Goal: Task Accomplishment & Management: Manage account settings

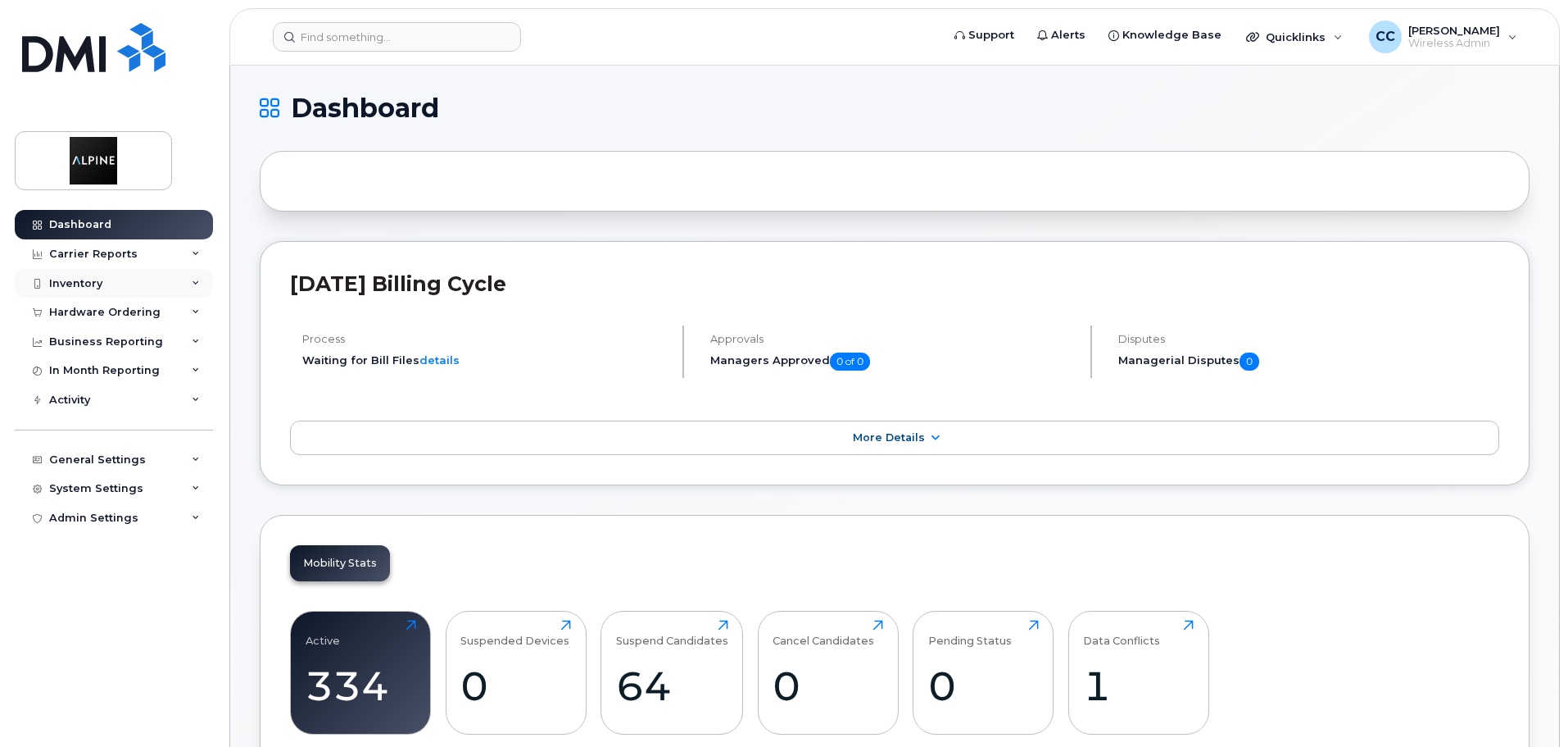
click at [141, 287] on div "Inventory" at bounding box center [114, 284] width 198 height 30
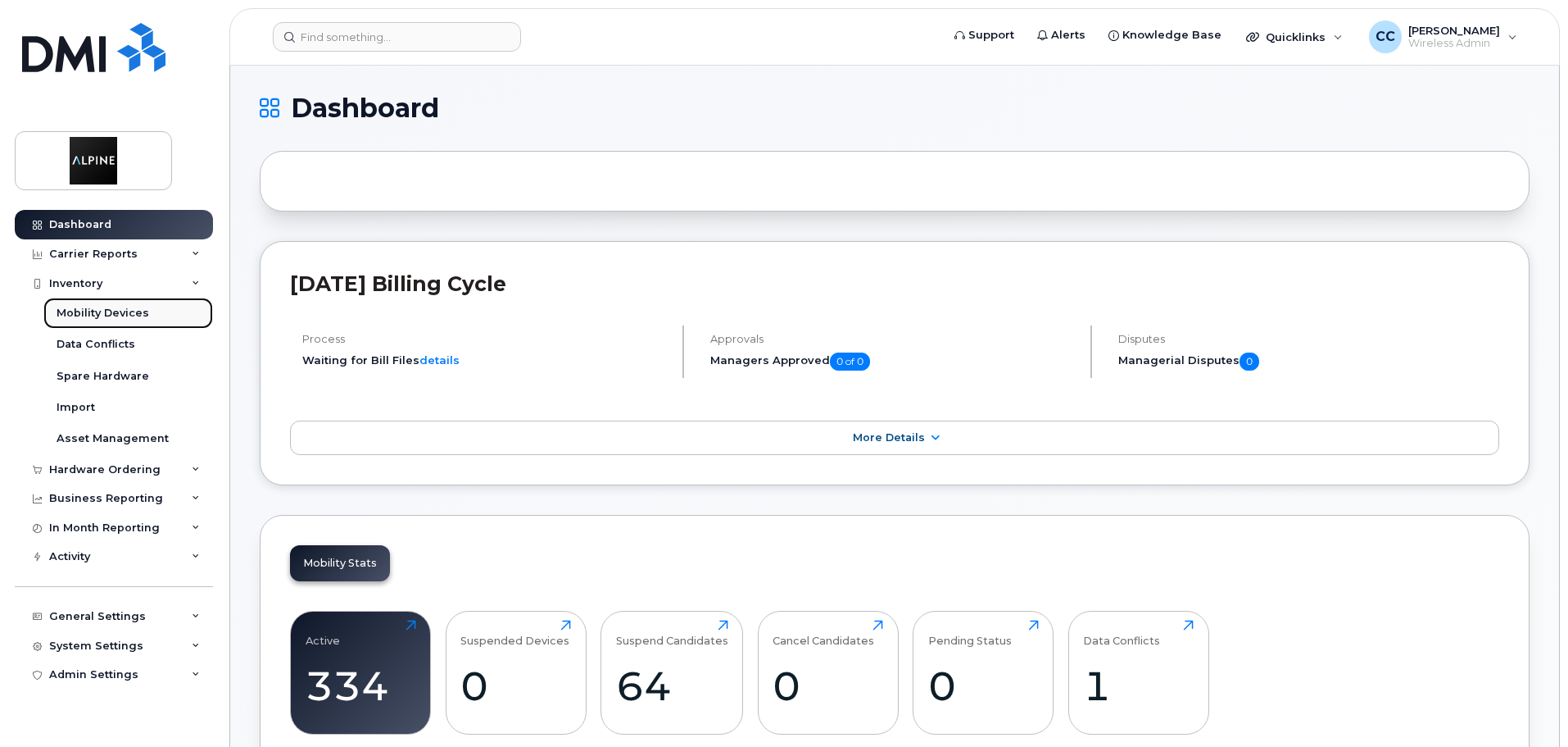
click at [150, 315] on link "Mobility Devices" at bounding box center [128, 313] width 170 height 31
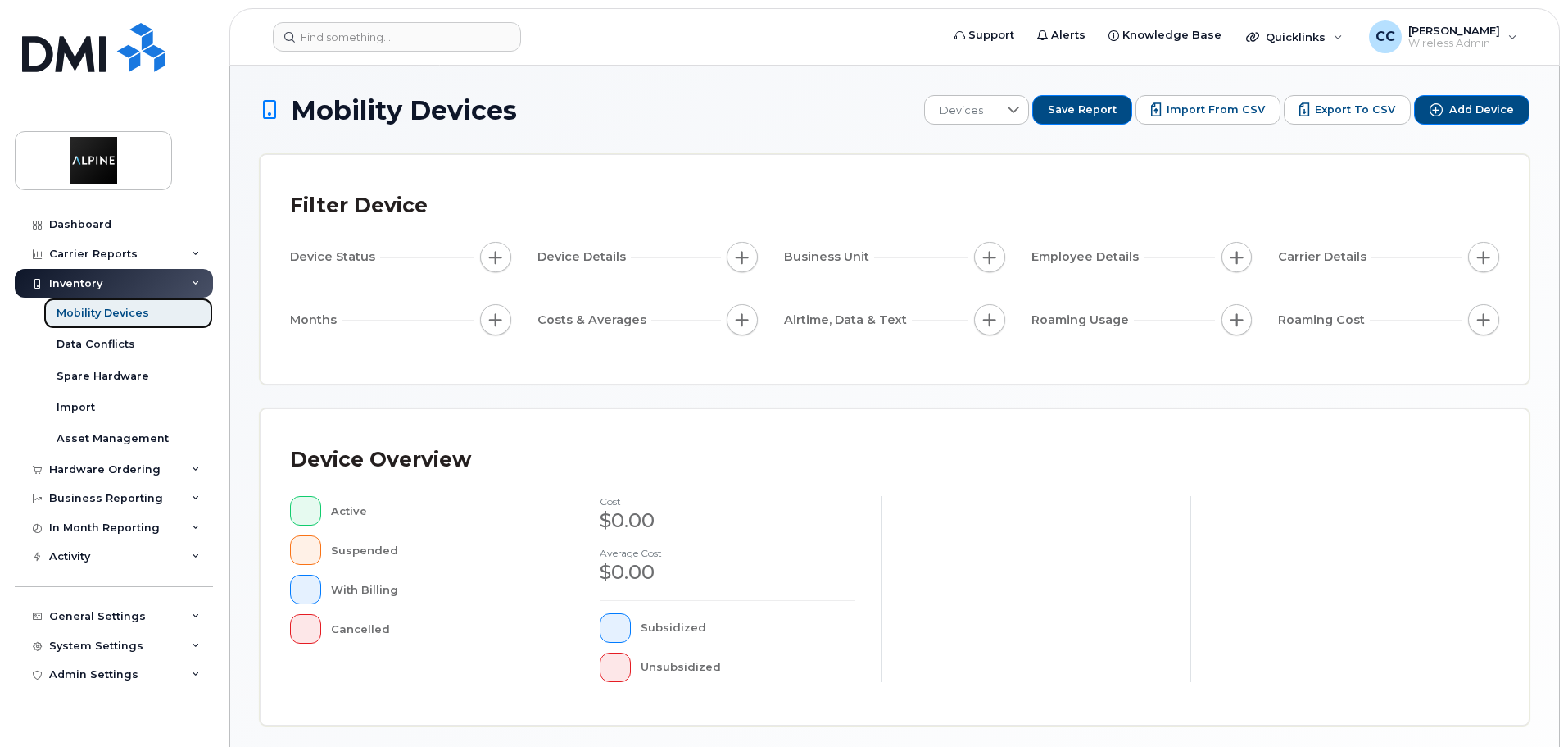
scroll to position [380, 0]
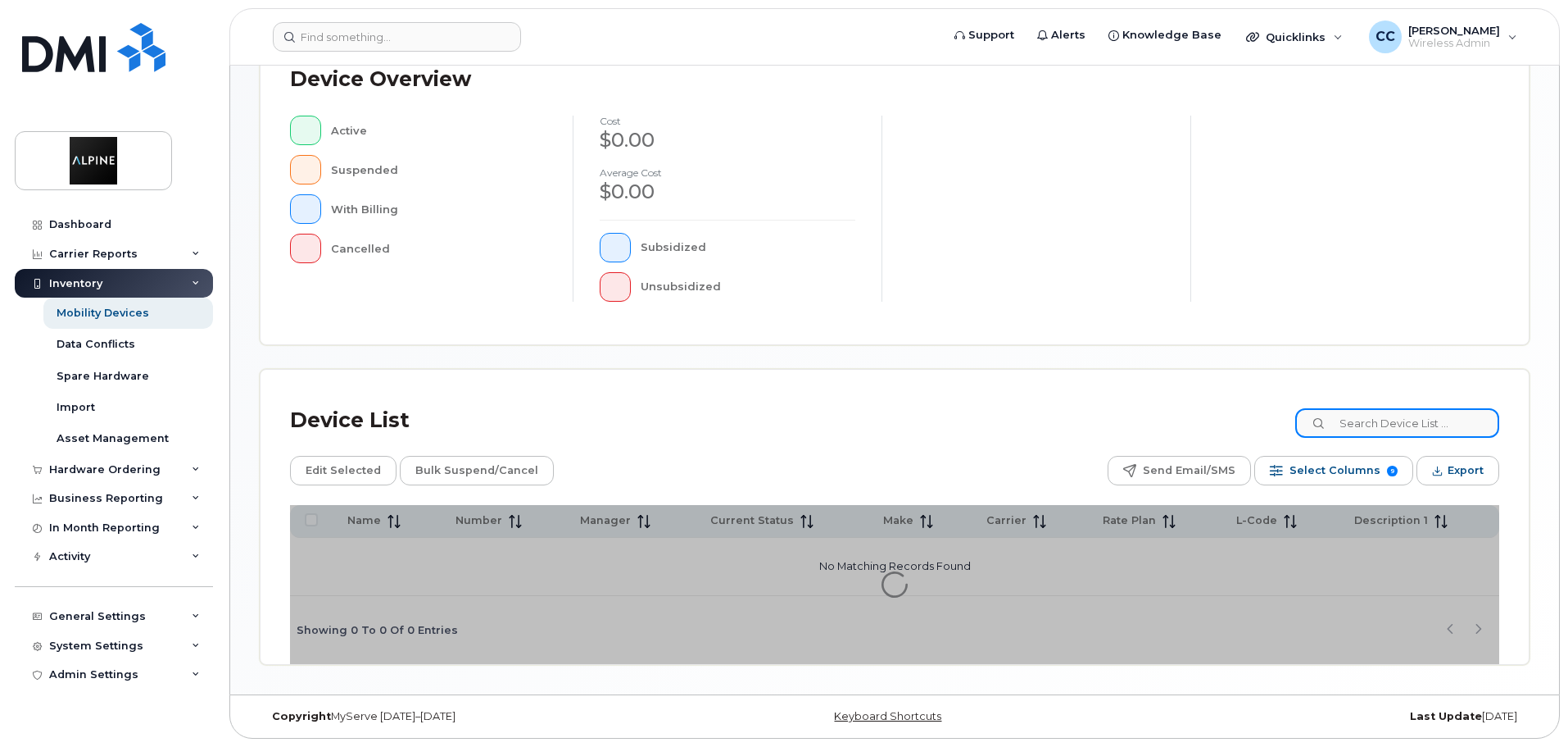
click at [930, 420] on input at bounding box center [1397, 423] width 204 height 30
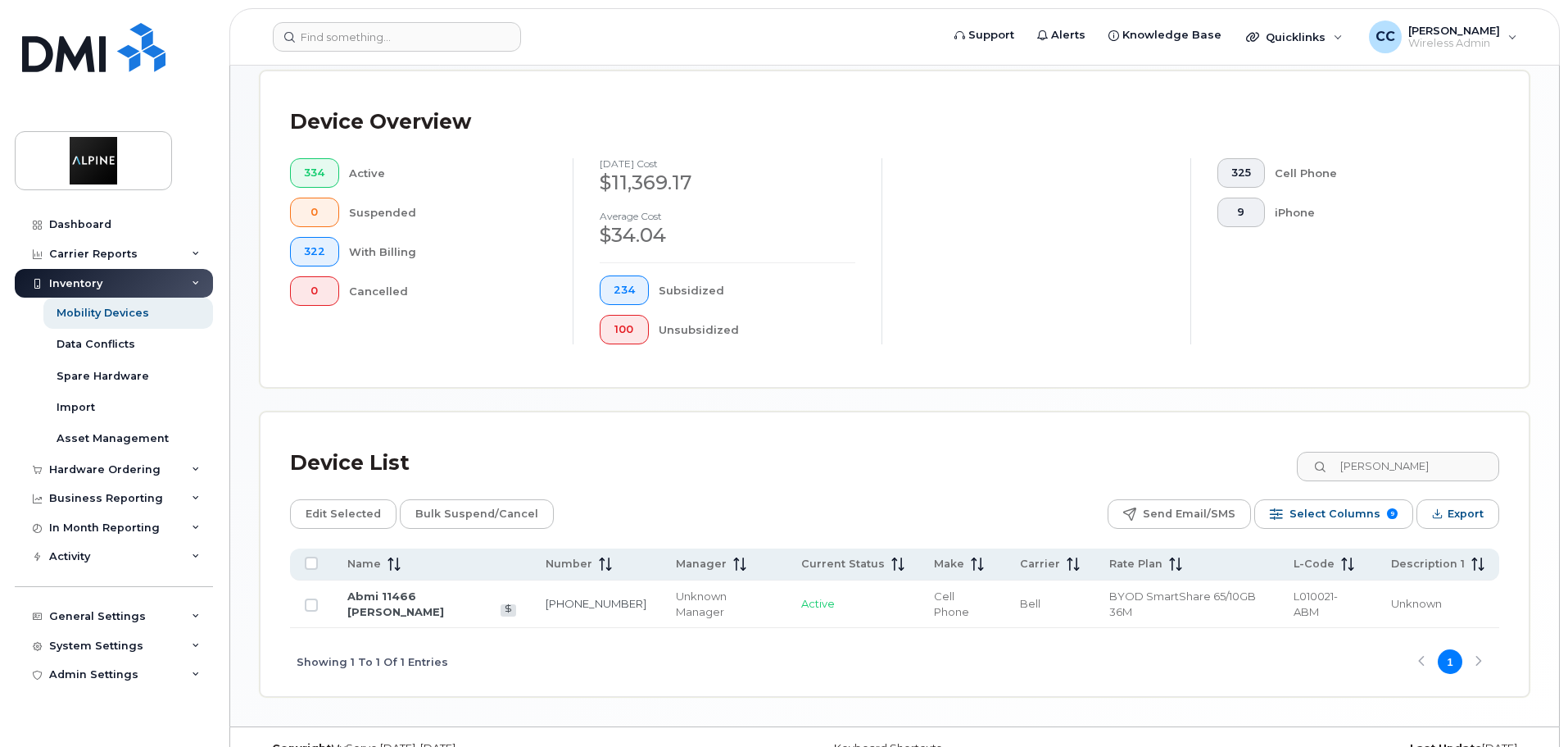
click at [667, 595] on td "Unknown Manager" at bounding box center [724, 604] width 125 height 48
click at [594, 596] on link "416-220-4965" at bounding box center [596, 602] width 101 height 13
click at [930, 455] on input "[PERSON_NAME]" at bounding box center [1397, 467] width 204 height 30
type input "neilab"
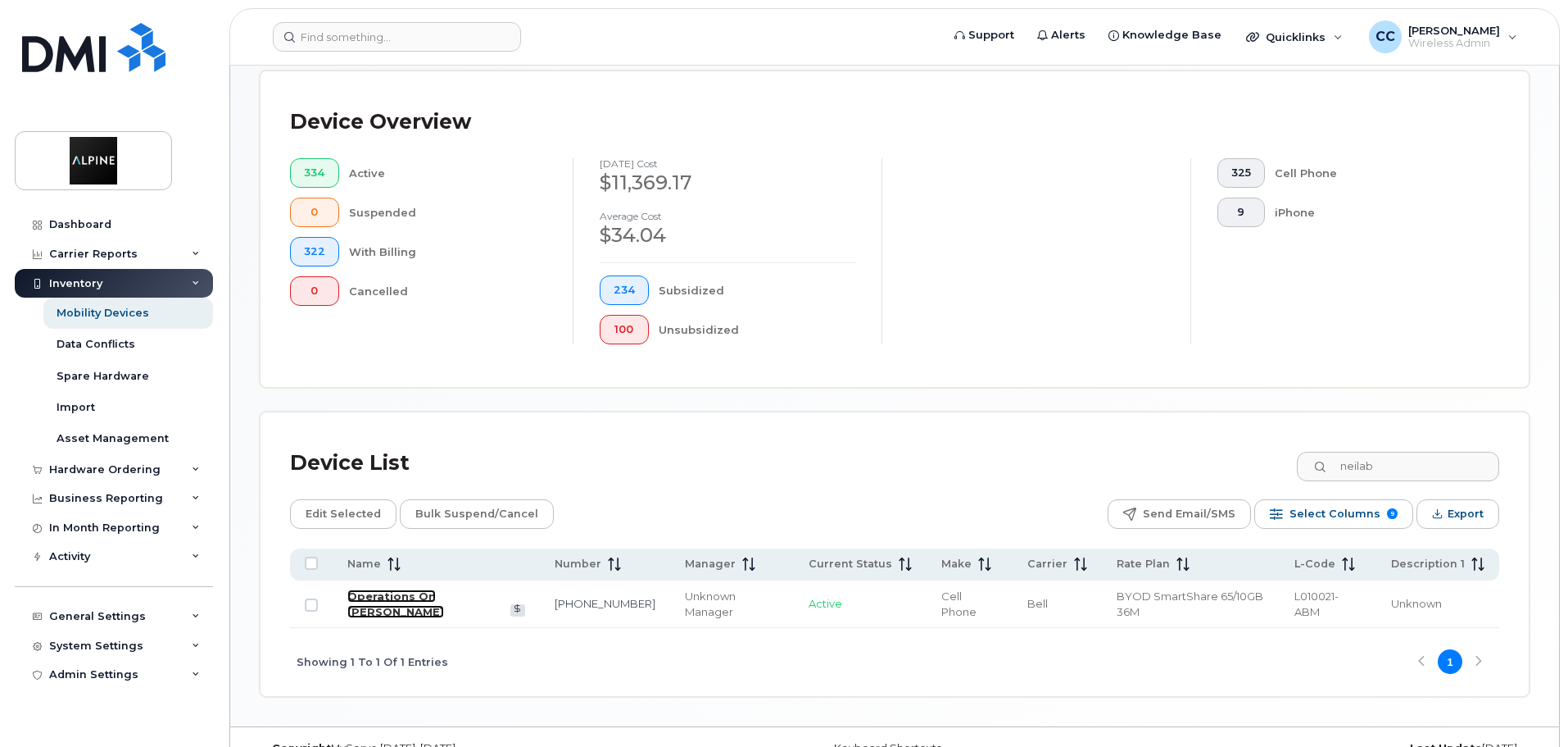
click at [383, 589] on link "Operations On Neilab Sahak" at bounding box center [395, 603] width 97 height 29
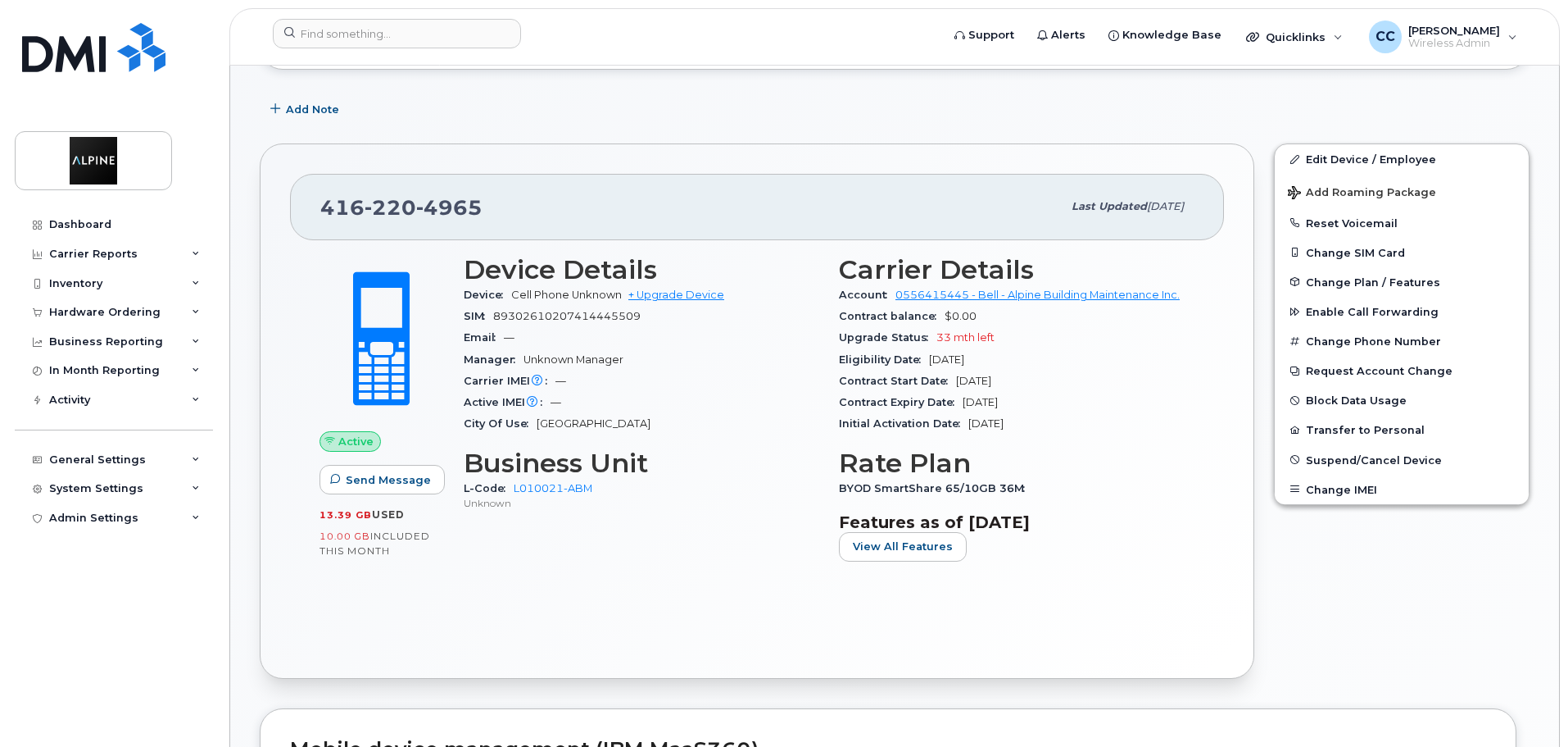
scroll to position [246, 0]
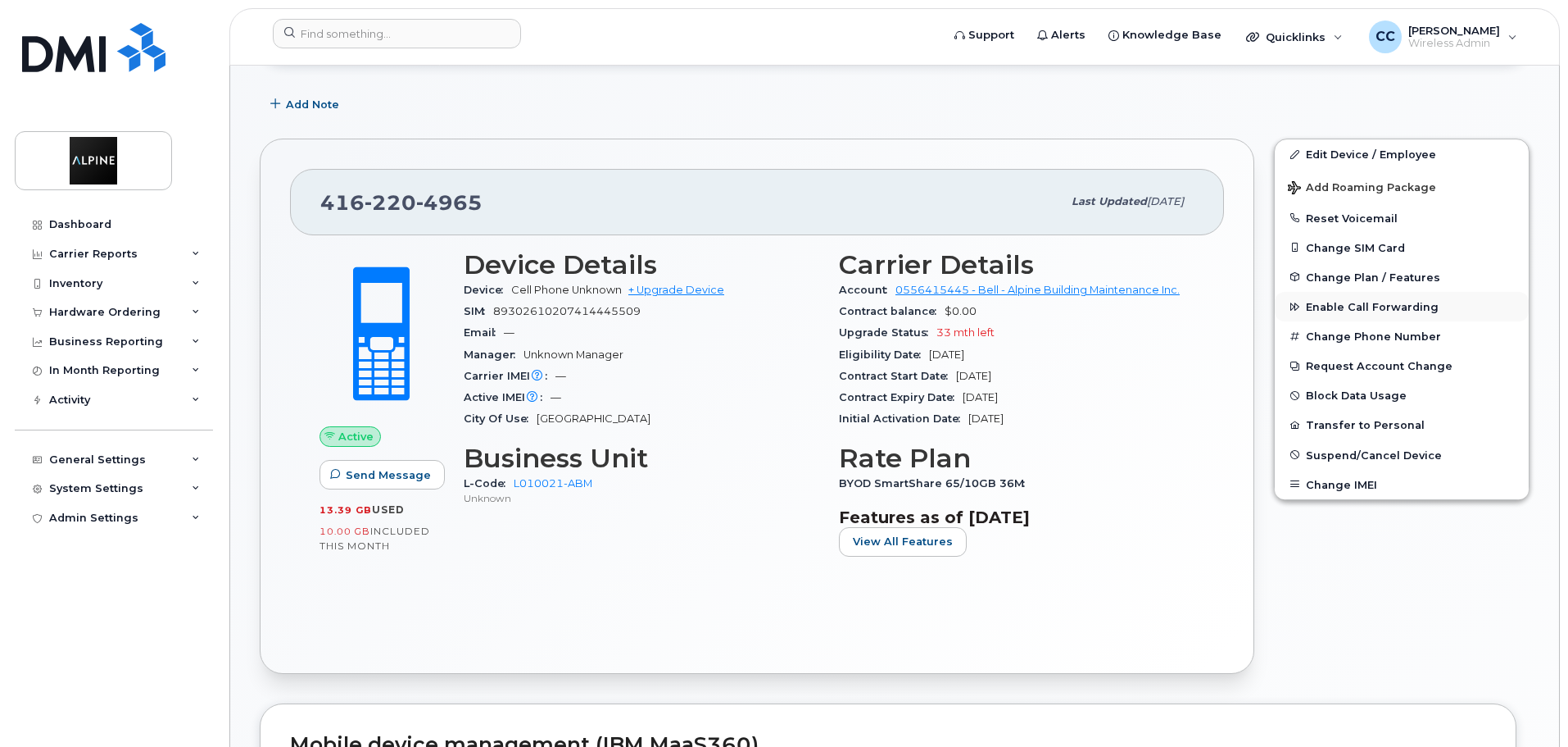
click at [1346, 303] on span "Enable Call Forwarding" at bounding box center [1372, 307] width 133 height 12
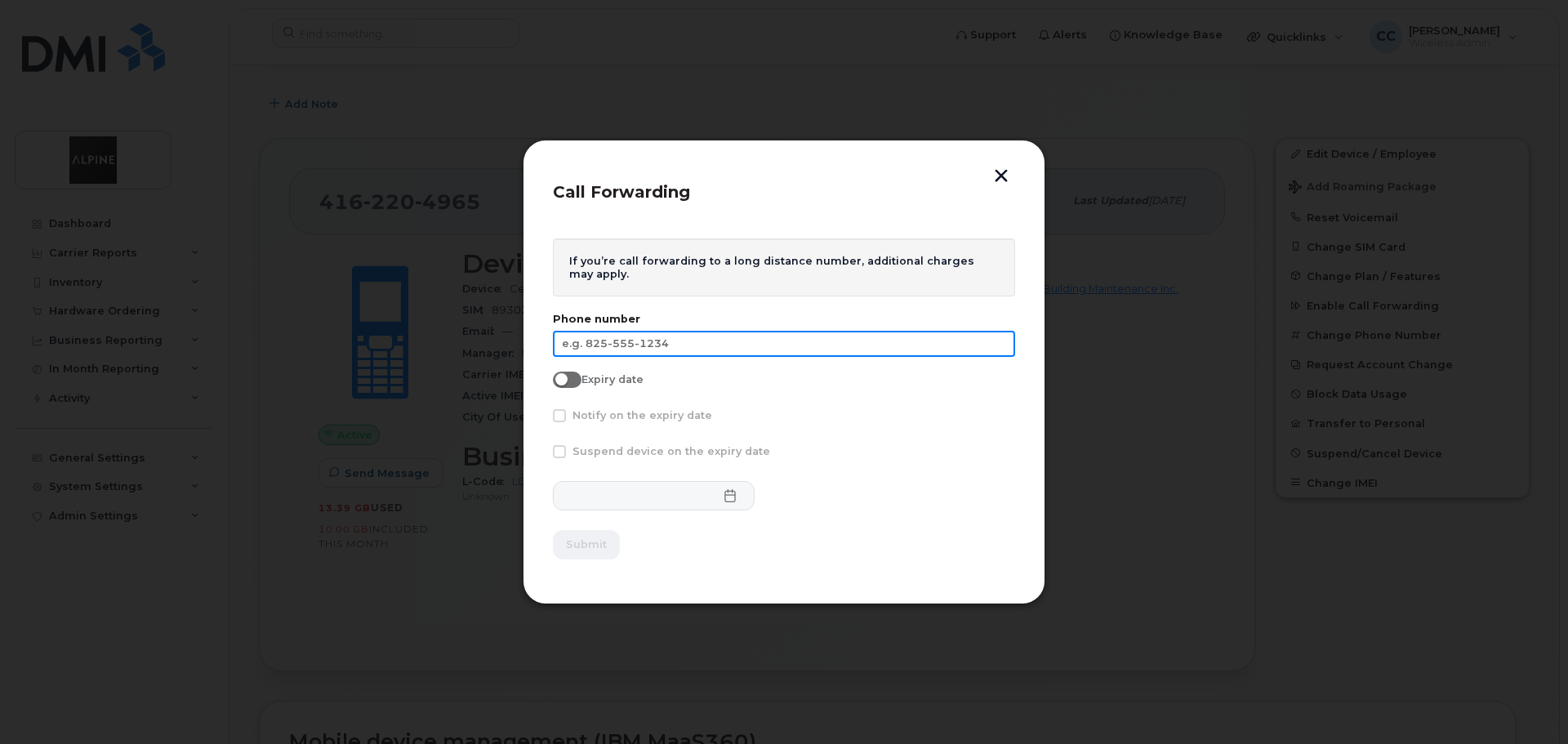
click at [777, 352] on input "text" at bounding box center [783, 343] width 462 height 26
click at [678, 341] on input "text" at bounding box center [783, 343] width 462 height 26
type input "6"
type input "647-468-0341"
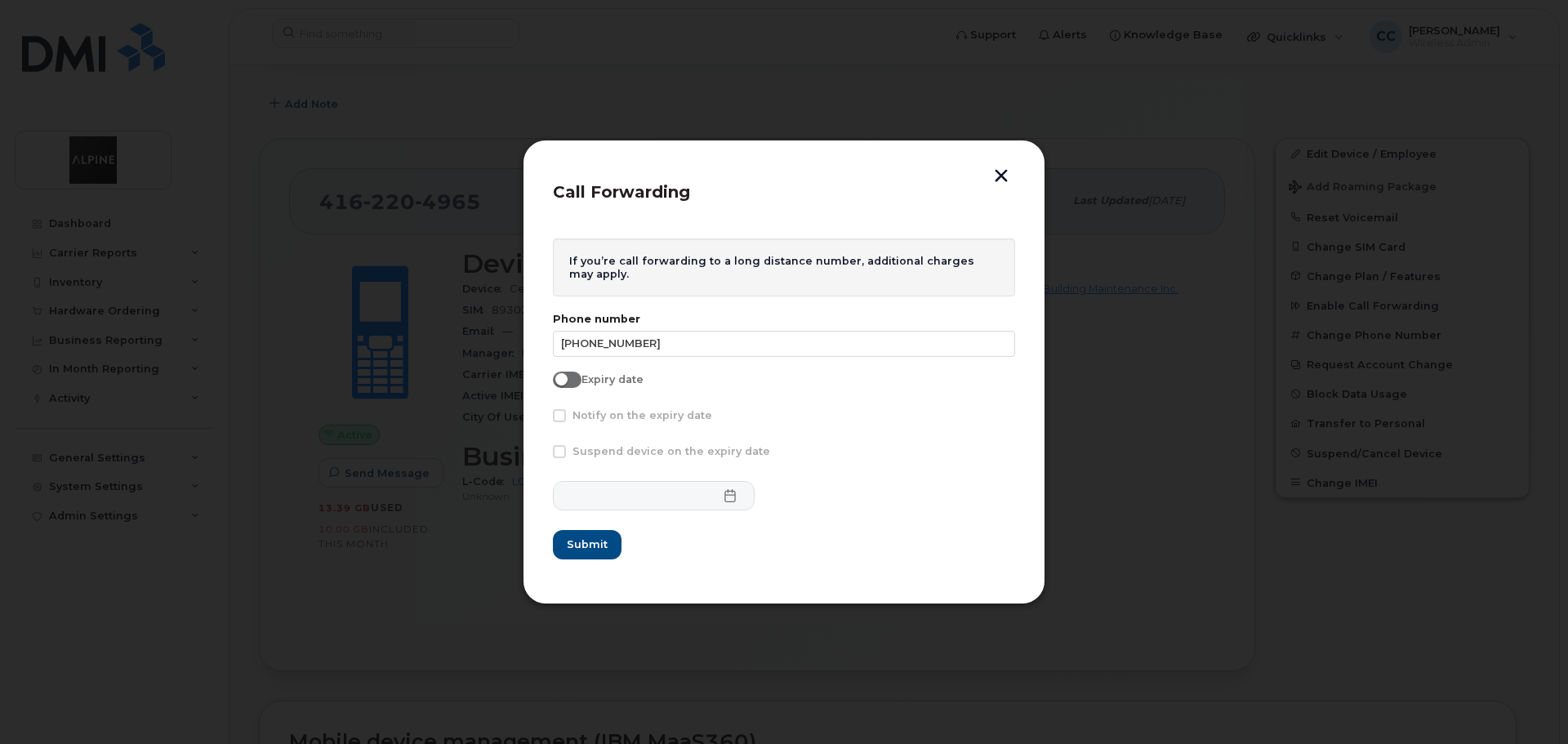
click at [574, 380] on span at bounding box center [566, 379] width 29 height 16
click at [565, 380] on input "Expiry date" at bounding box center [559, 377] width 13 height 13
click at [569, 377] on span at bounding box center [566, 379] width 29 height 16
click at [565, 377] on input "Expiry date" at bounding box center [559, 377] width 13 height 13
checkbox input "false"
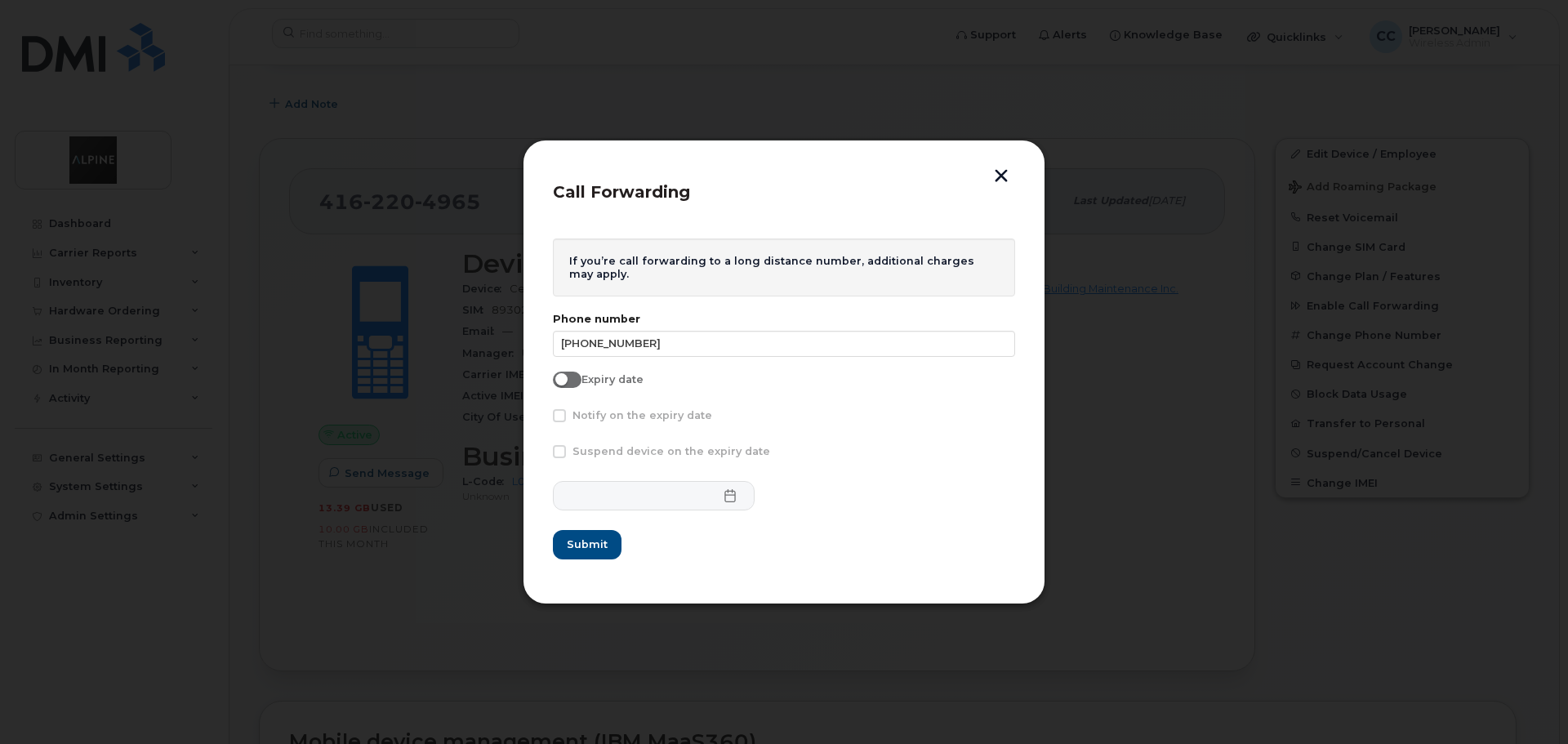
click at [781, 405] on form "If you’re call forwarding to a long distance number, additional charges may app…" at bounding box center [783, 399] width 462 height 321
click at [576, 538] on span "Submit" at bounding box center [585, 545] width 41 height 16
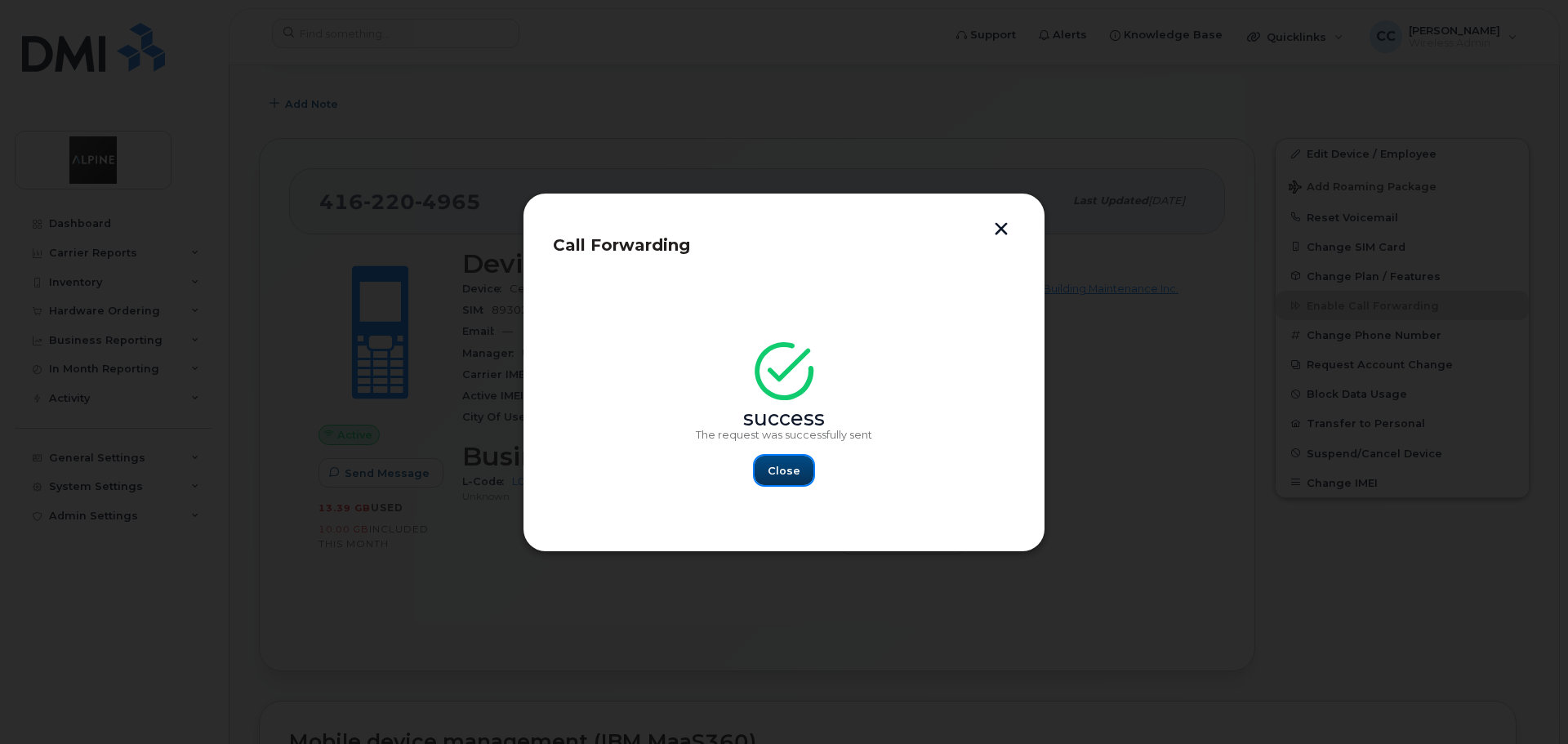
click at [779, 473] on span "Close" at bounding box center [784, 471] width 33 height 16
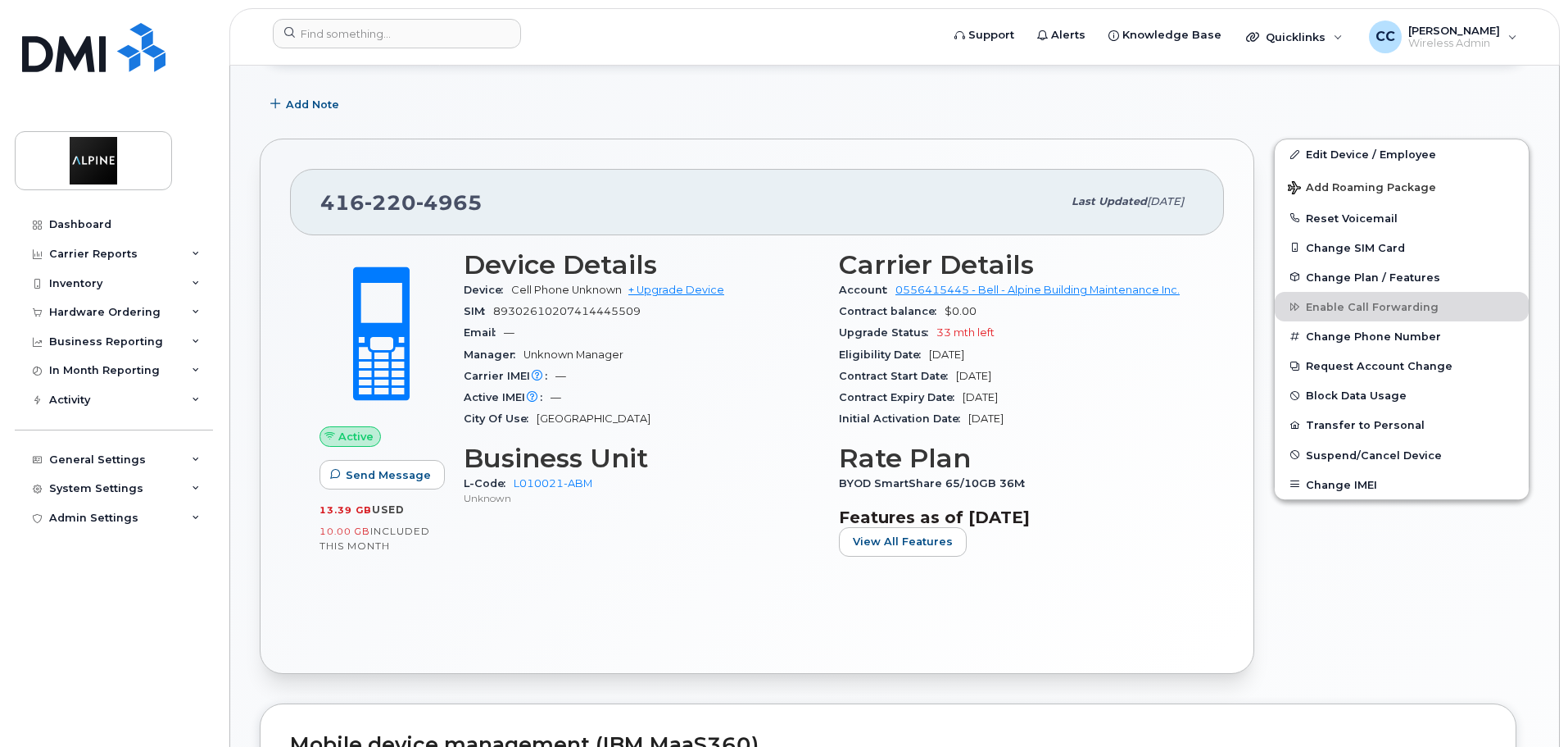
click at [744, 481] on div "L-Code L010021-ABM Unknown" at bounding box center [641, 490] width 356 height 35
click at [438, 177] on div "647 468 0341 Last updated Sep 10, 2025" at bounding box center [756, 201] width 934 height 65
drag, startPoint x: 372, startPoint y: 199, endPoint x: 412, endPoint y: 197, distance: 40.0
click at [412, 197] on span "468" at bounding box center [390, 202] width 51 height 24
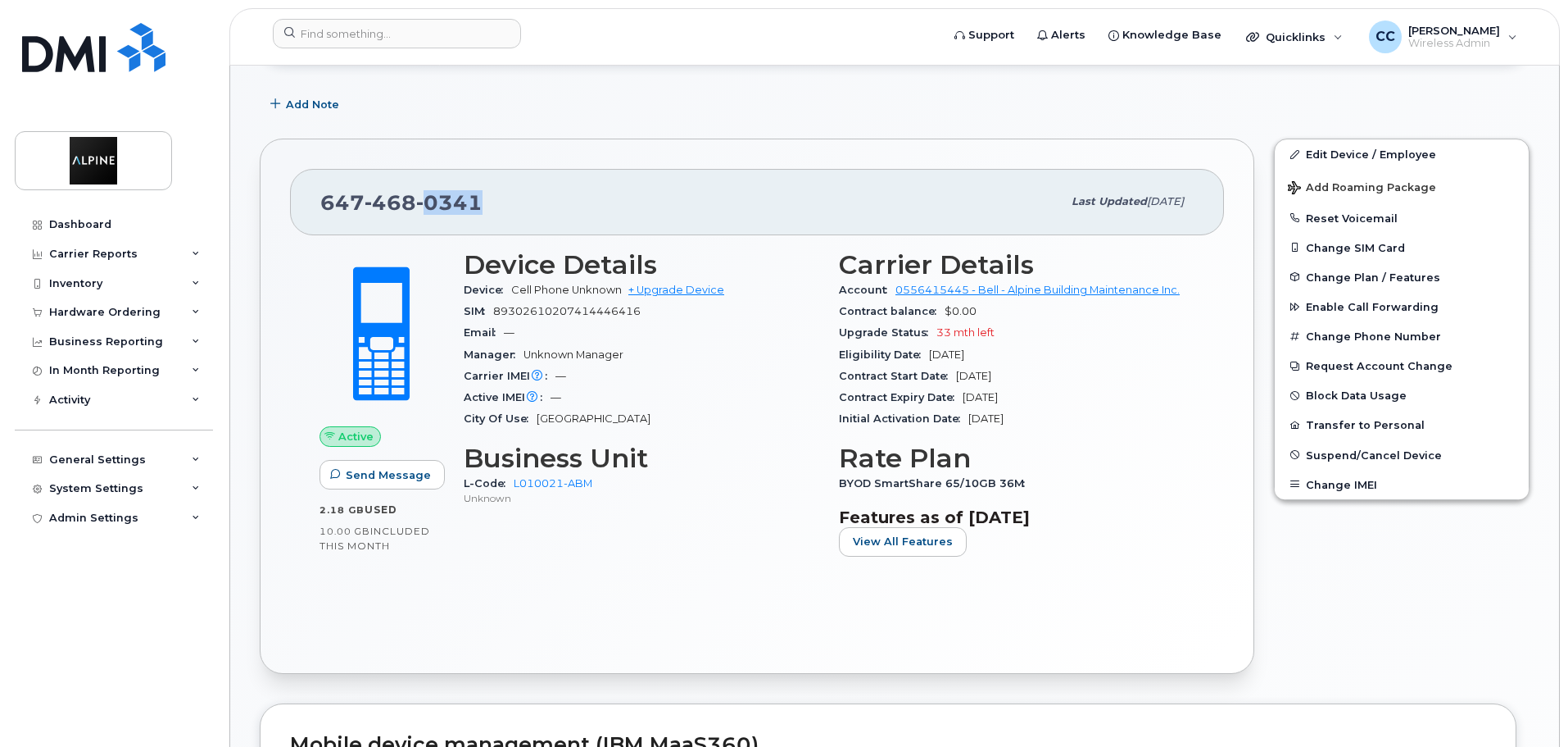
drag, startPoint x: 427, startPoint y: 202, endPoint x: 475, endPoint y: 203, distance: 48.0
click at [475, 203] on span "0341" at bounding box center [449, 202] width 66 height 24
click at [486, 198] on div "647 468 0341" at bounding box center [691, 202] width 741 height 35
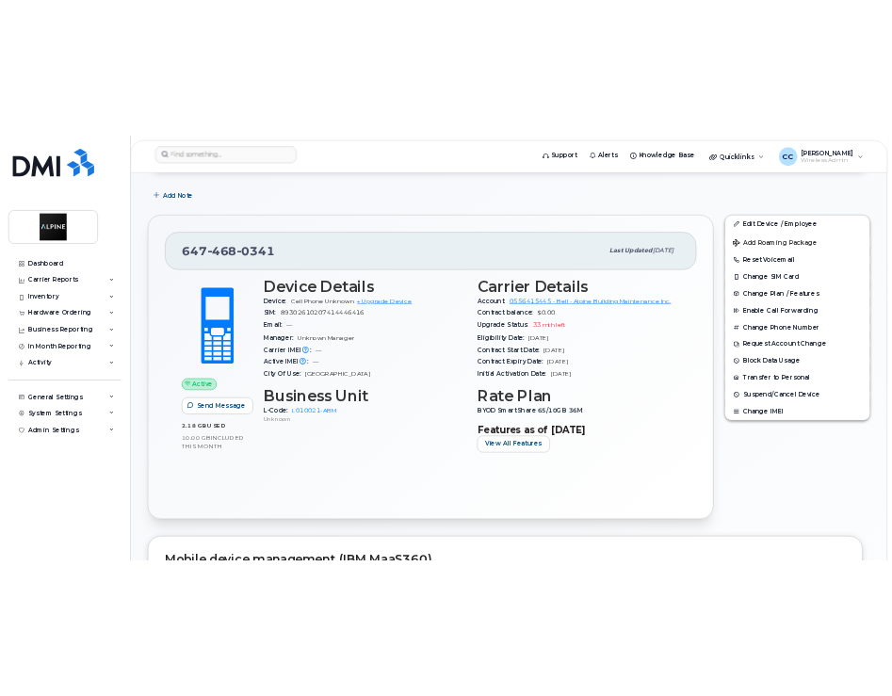
scroll to position [0, 0]
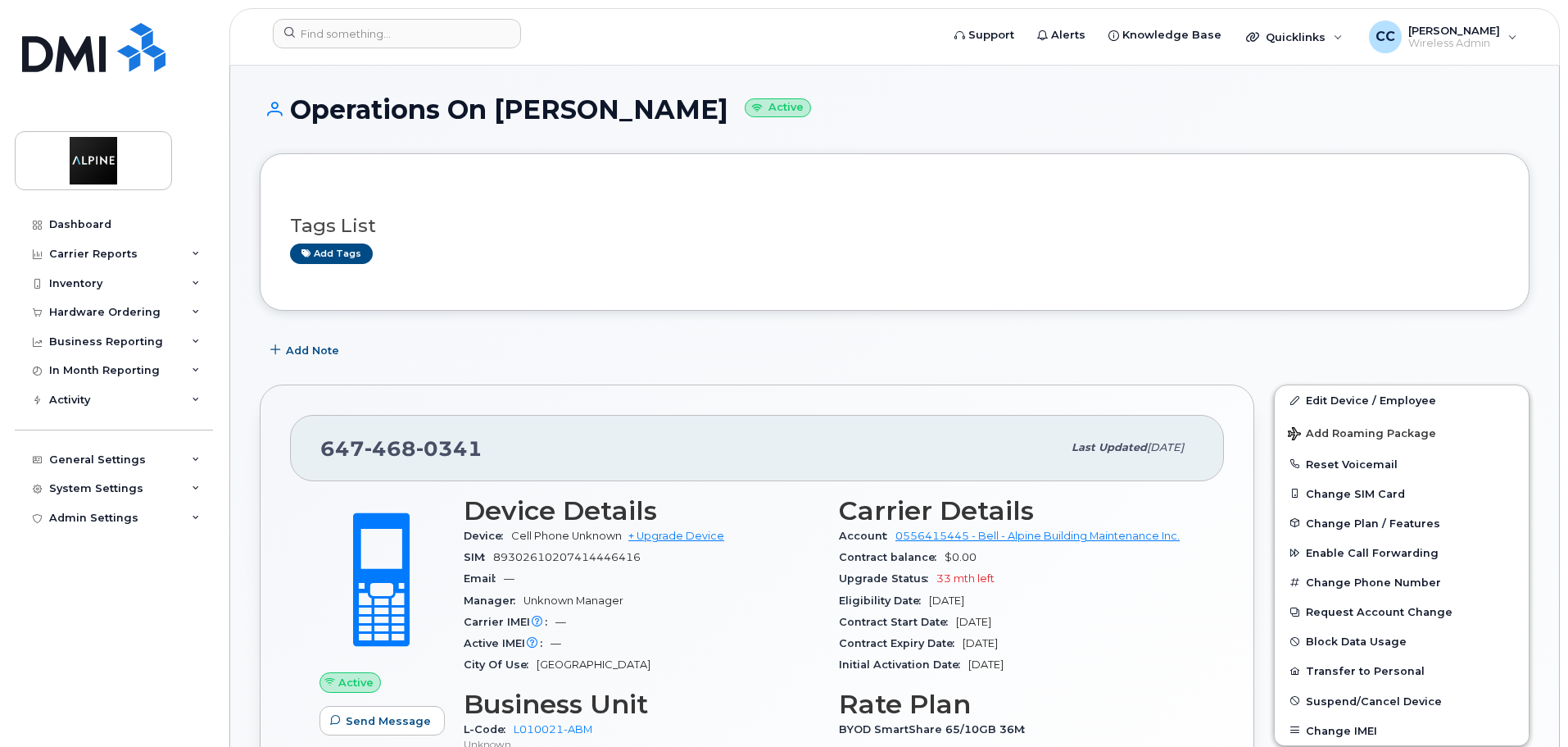
click at [891, 355] on div "Add Note" at bounding box center [894, 350] width 1270 height 30
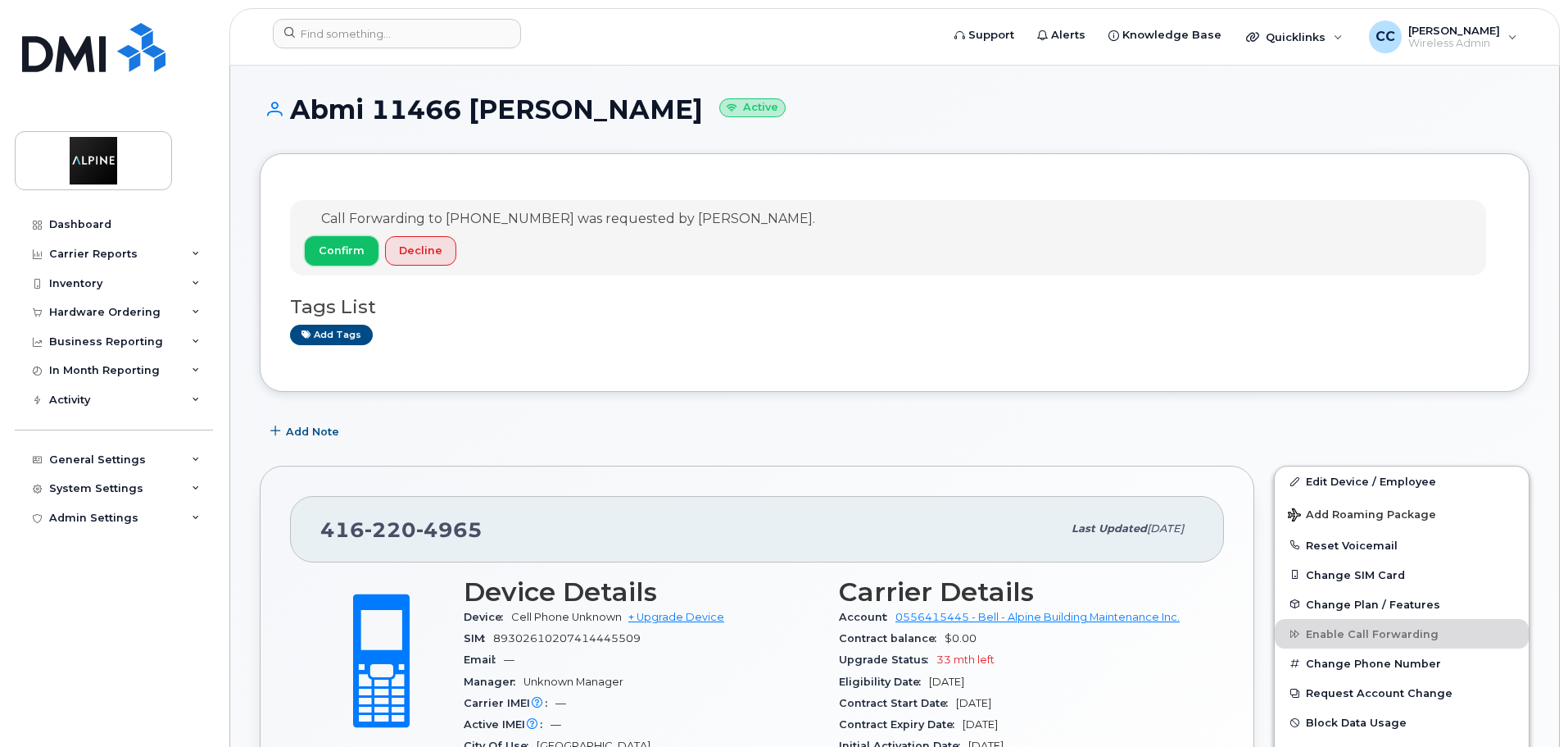
click at [359, 256] on span "Confirm" at bounding box center [341, 251] width 46 height 16
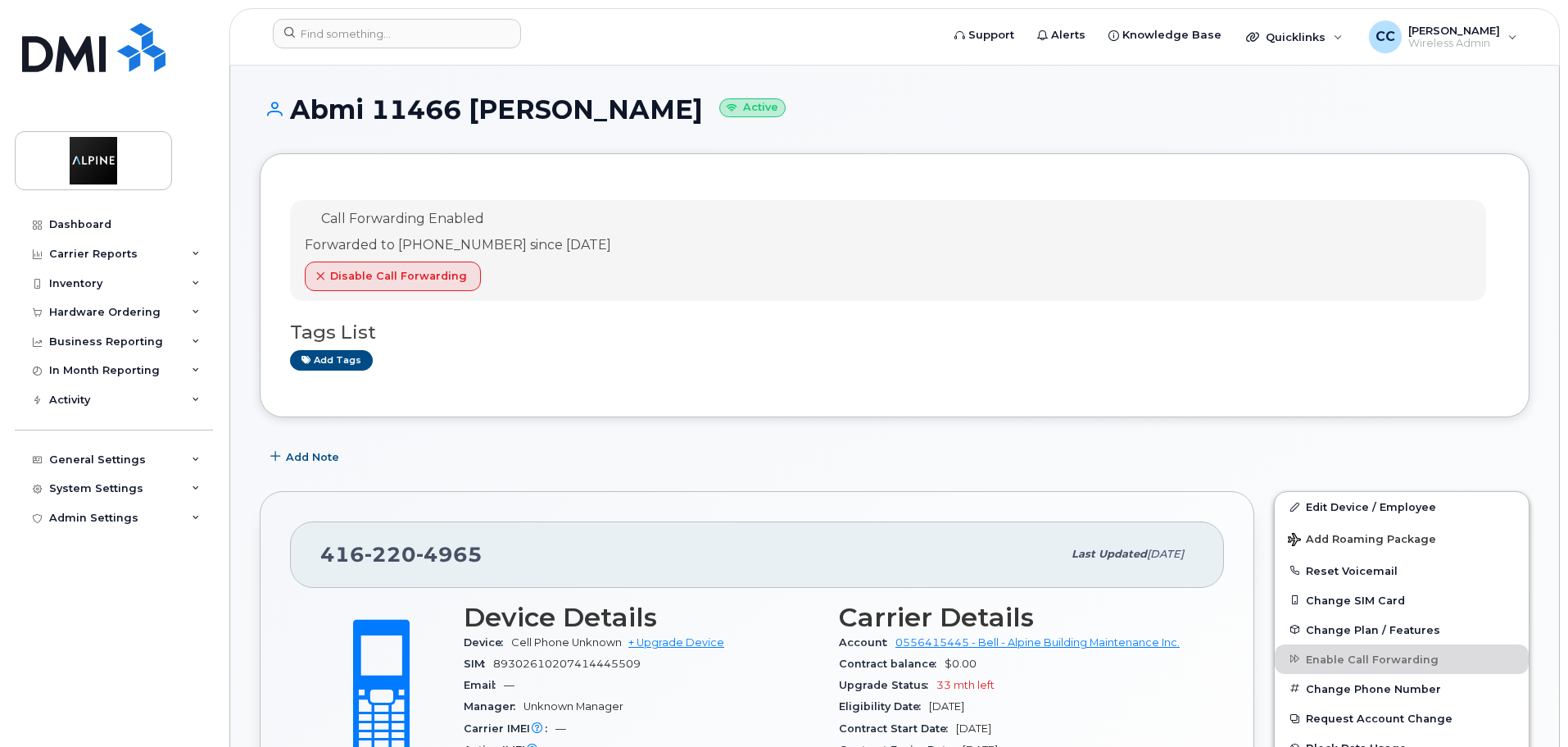
click at [643, 345] on div "Tags List Add tags" at bounding box center [895, 339] width 1210 height 63
click at [773, 279] on div "Call Forwarding Enabled Forwarded to 647-468-0341 since Sep 12, 2025 Disable Ca…" at bounding box center [888, 251] width 1196 height 101
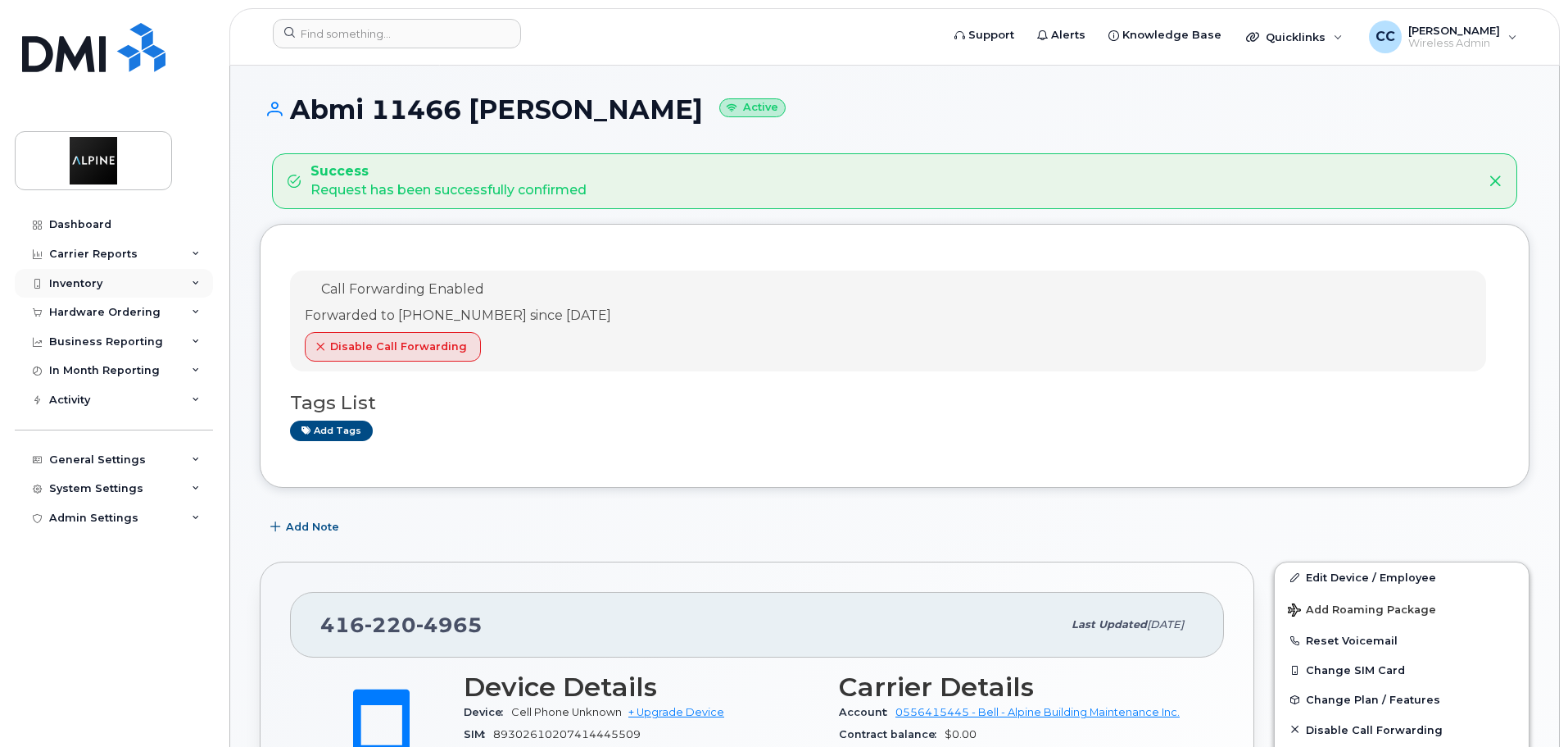
click at [119, 282] on div "Inventory" at bounding box center [114, 284] width 198 height 30
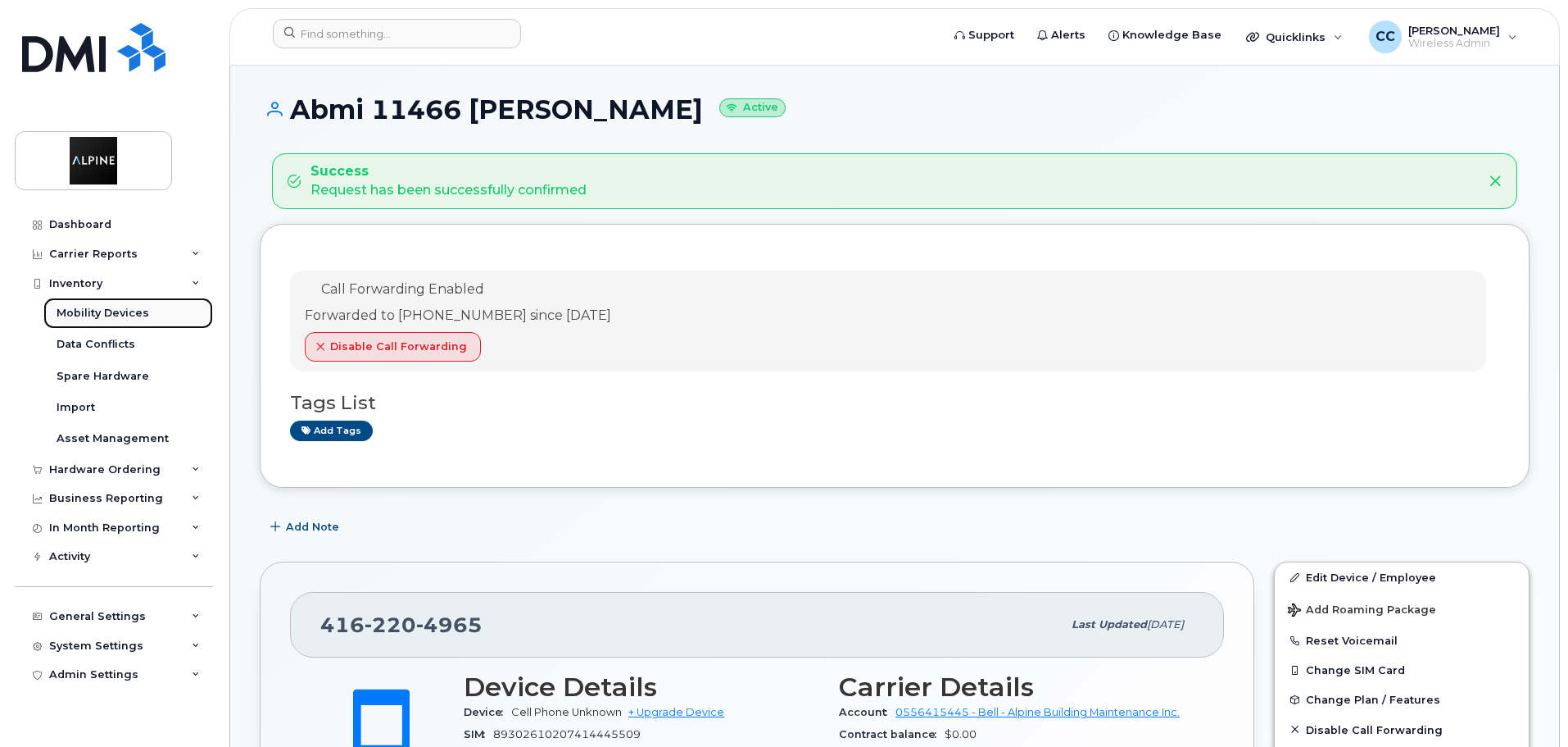
click at [104, 308] on div "Mobility Devices" at bounding box center [103, 313] width 92 height 15
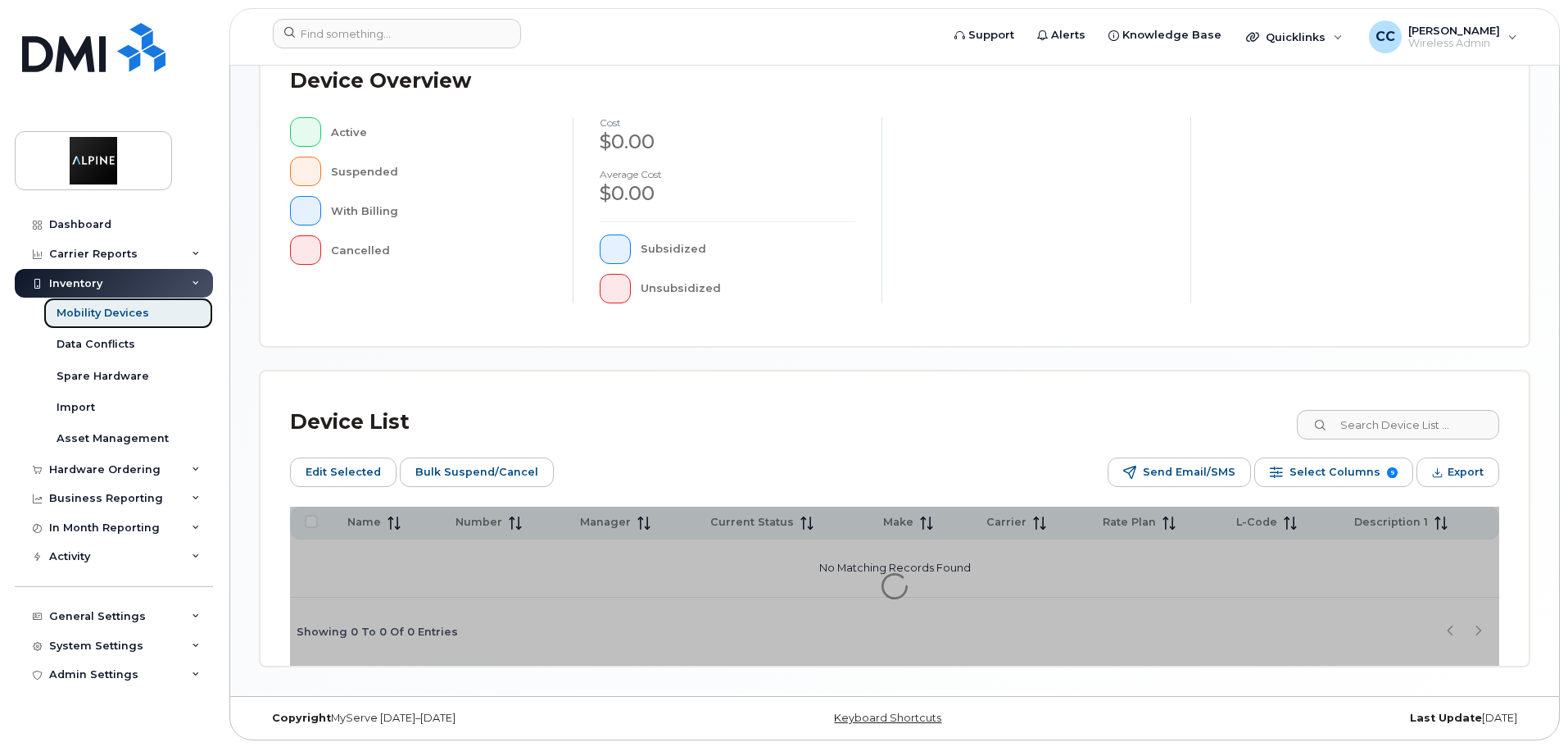
scroll to position [410, 0]
click at [1391, 415] on input at bounding box center [1397, 423] width 204 height 30
type input "b"
type input "[PERSON_NAME]"
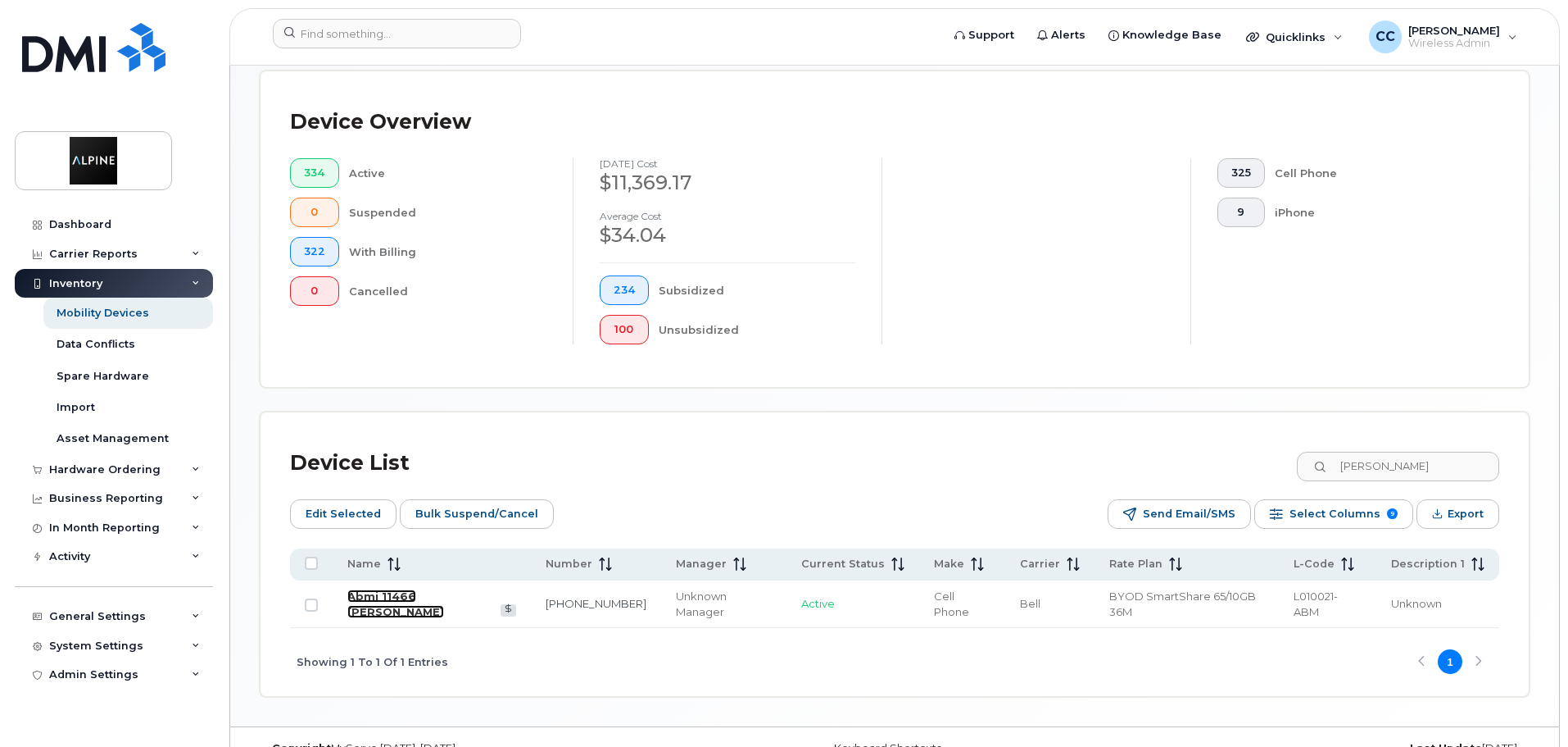
click at [439, 589] on link "Abmi 11466 [PERSON_NAME]" at bounding box center [395, 603] width 97 height 29
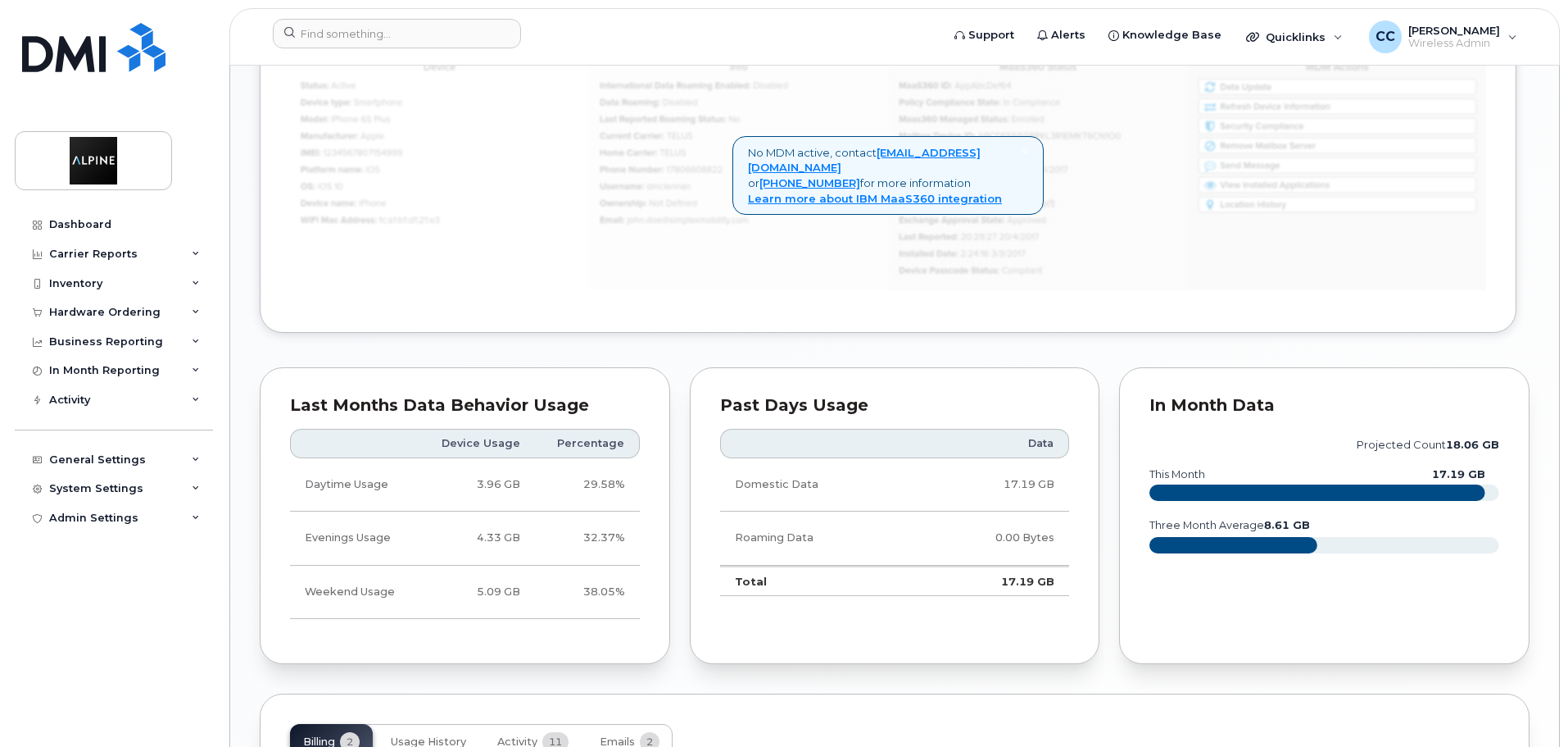
scroll to position [1374, 0]
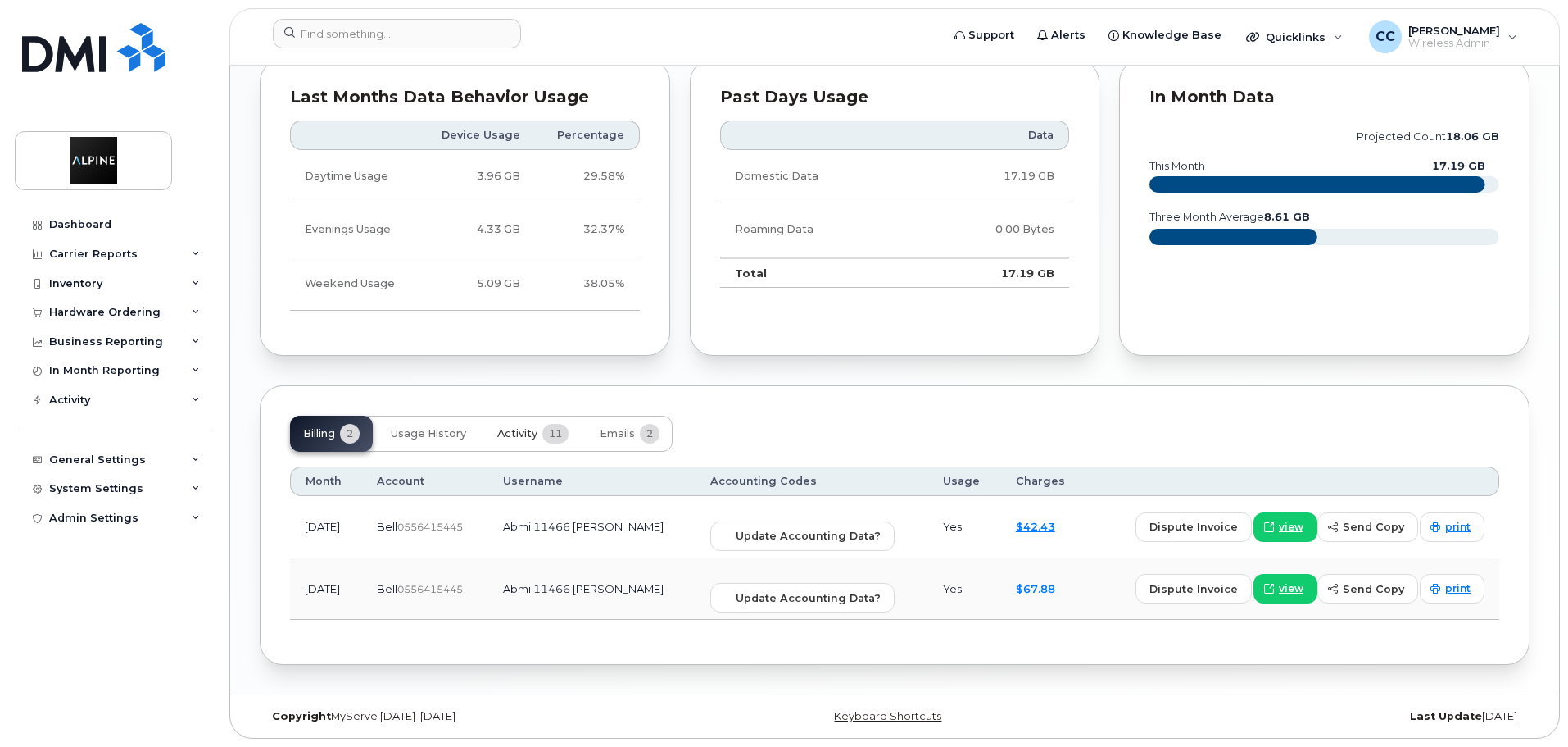
click at [541, 426] on button "Activity 11" at bounding box center [533, 433] width 97 height 36
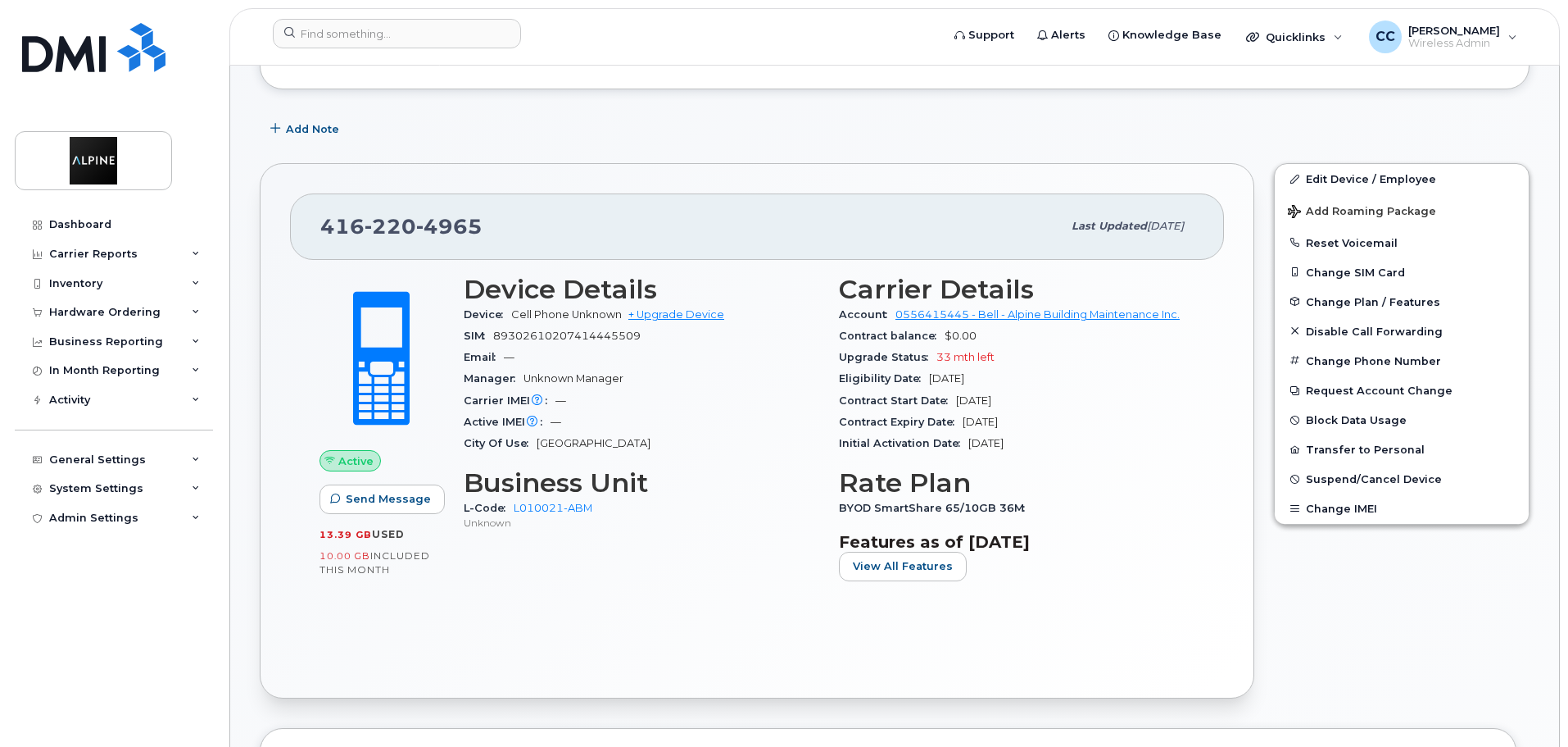
scroll to position [0, 0]
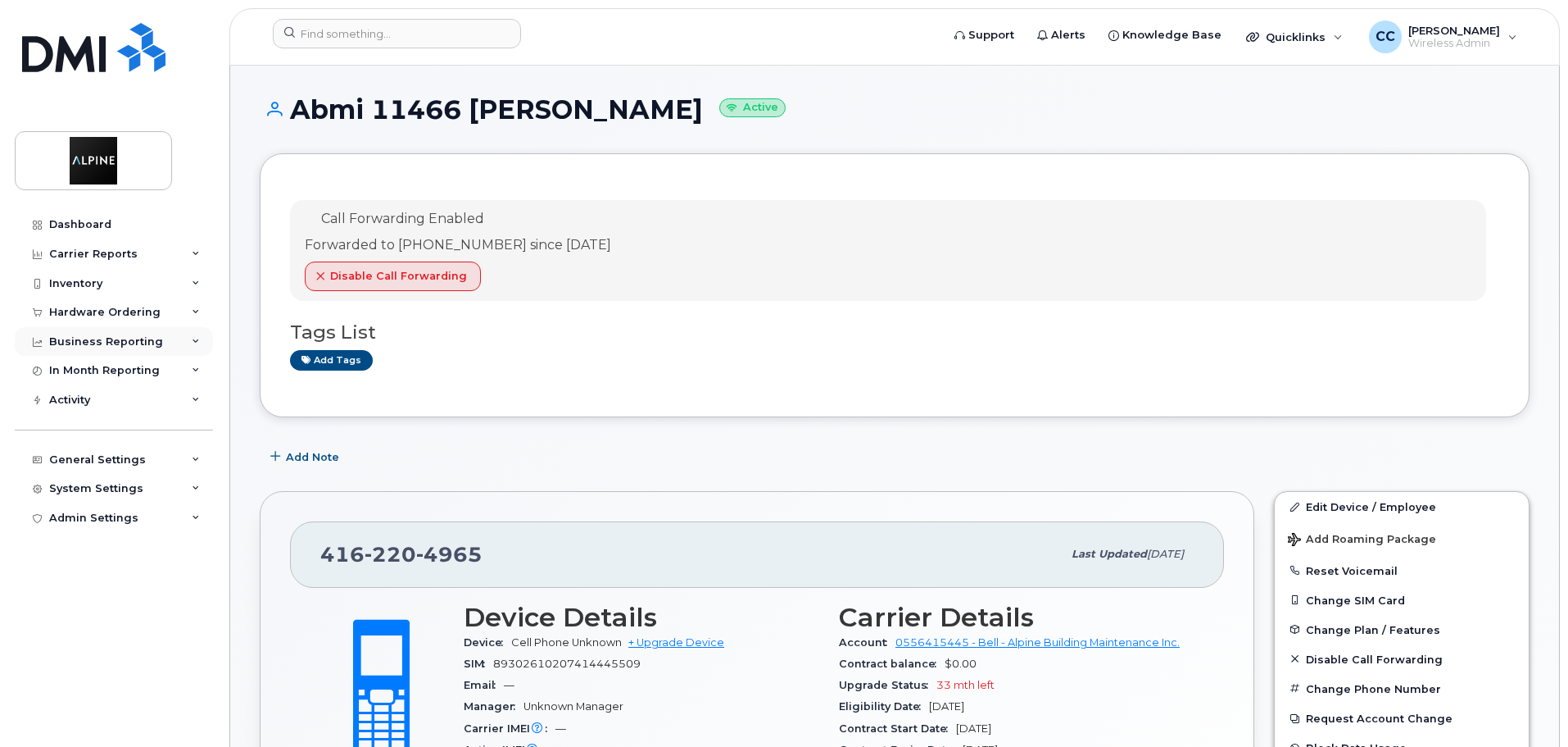
click at [120, 347] on div "Business Reporting" at bounding box center [105, 341] width 114 height 13
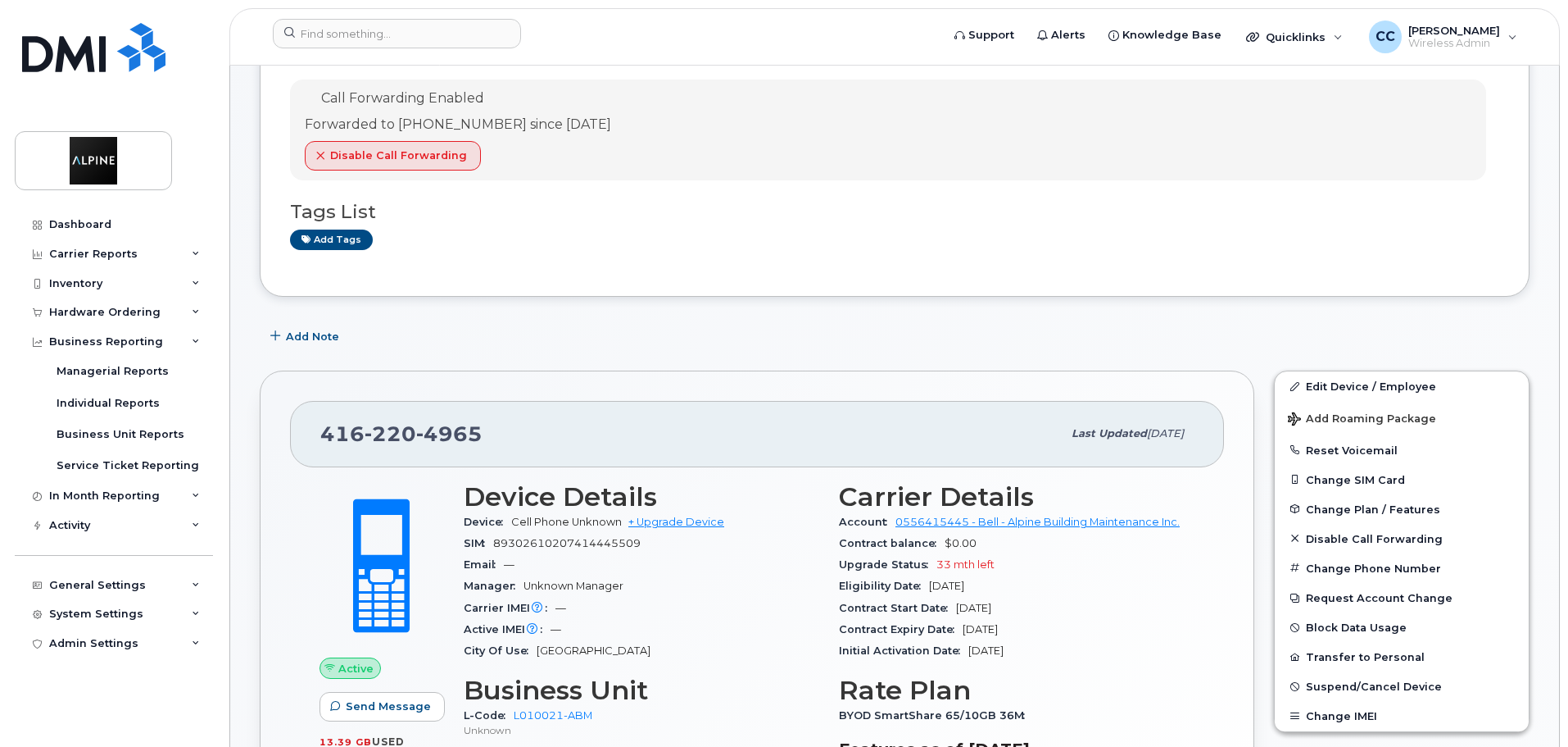
scroll to position [164, 0]
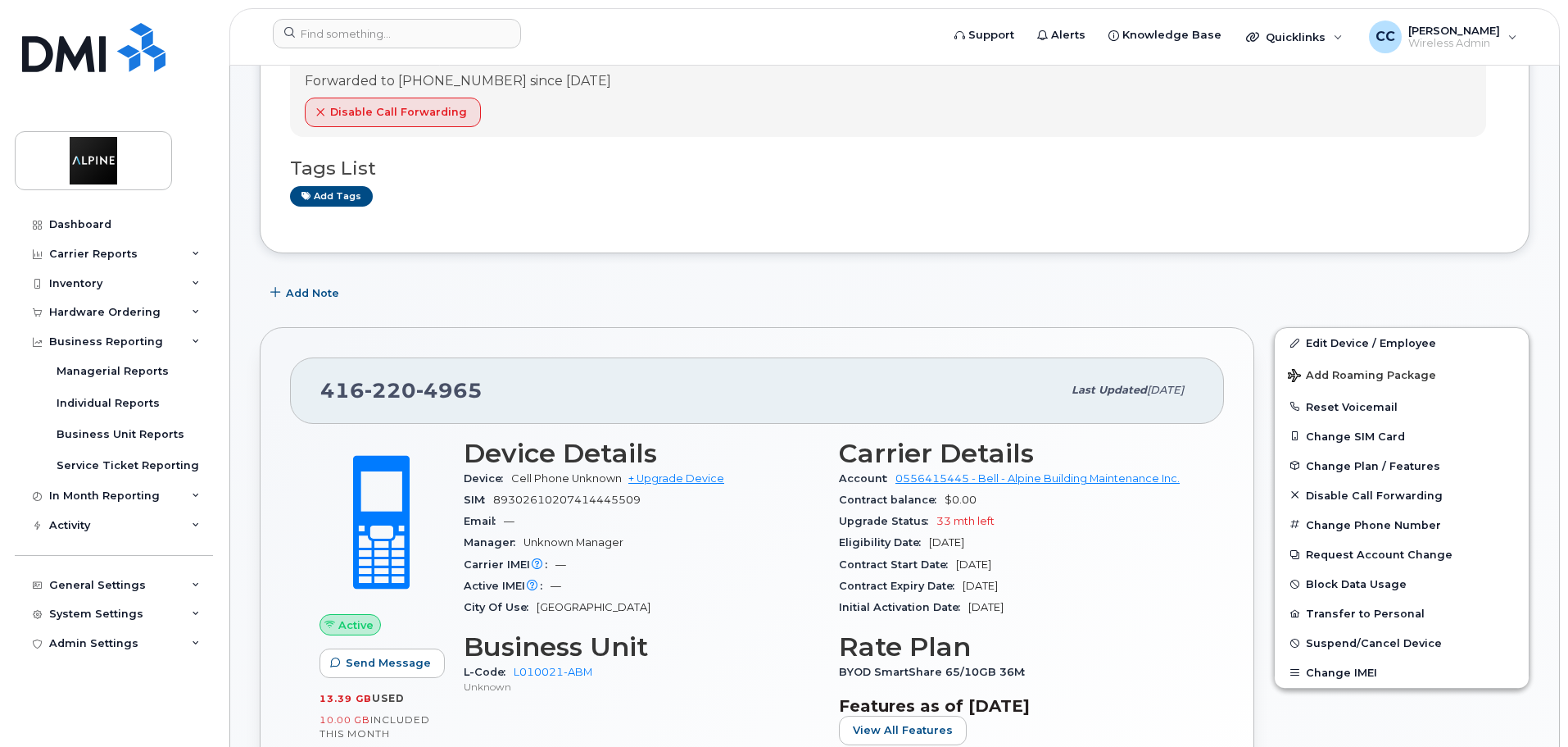
click at [398, 279] on div "Add Note" at bounding box center [894, 293] width 1270 height 30
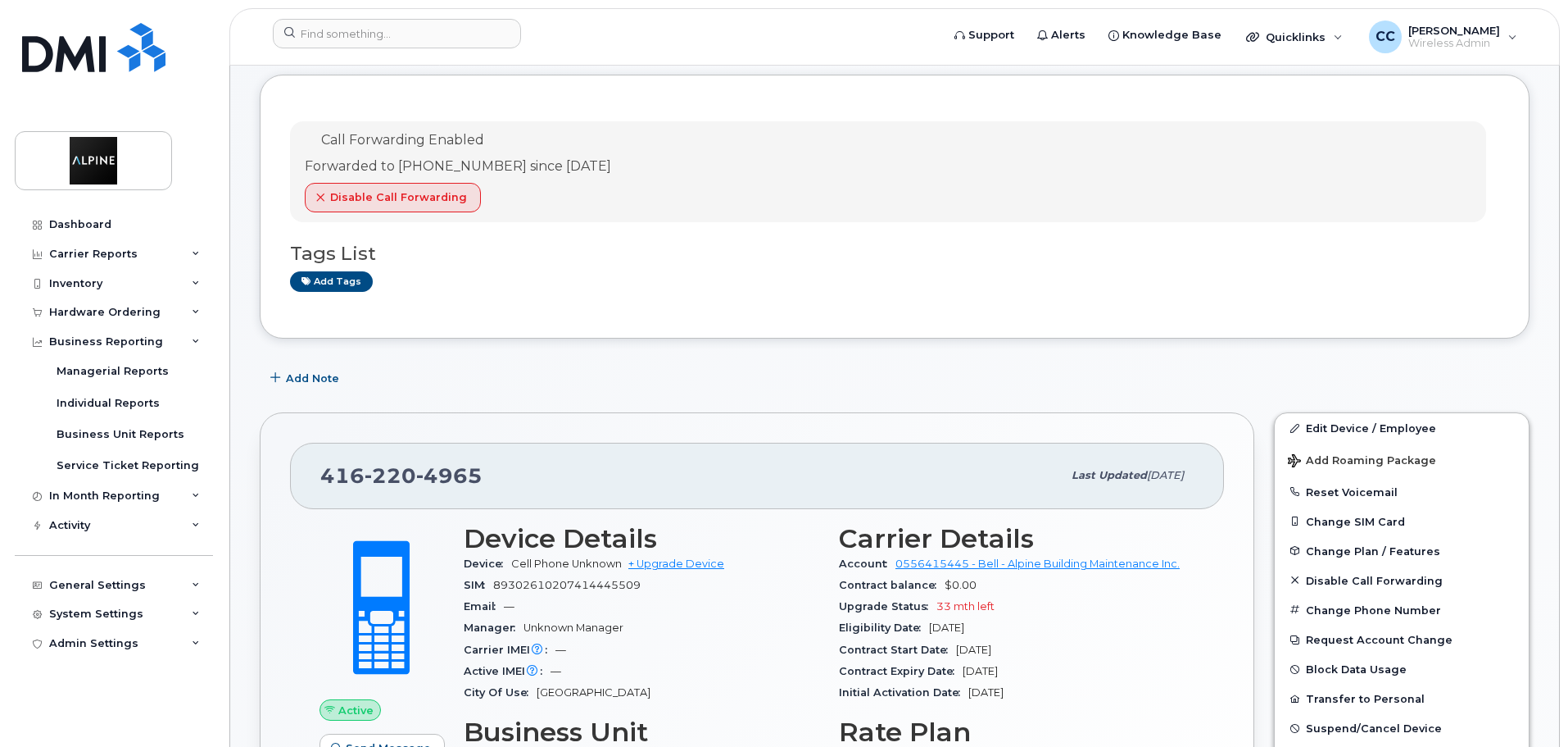
scroll to position [0, 0]
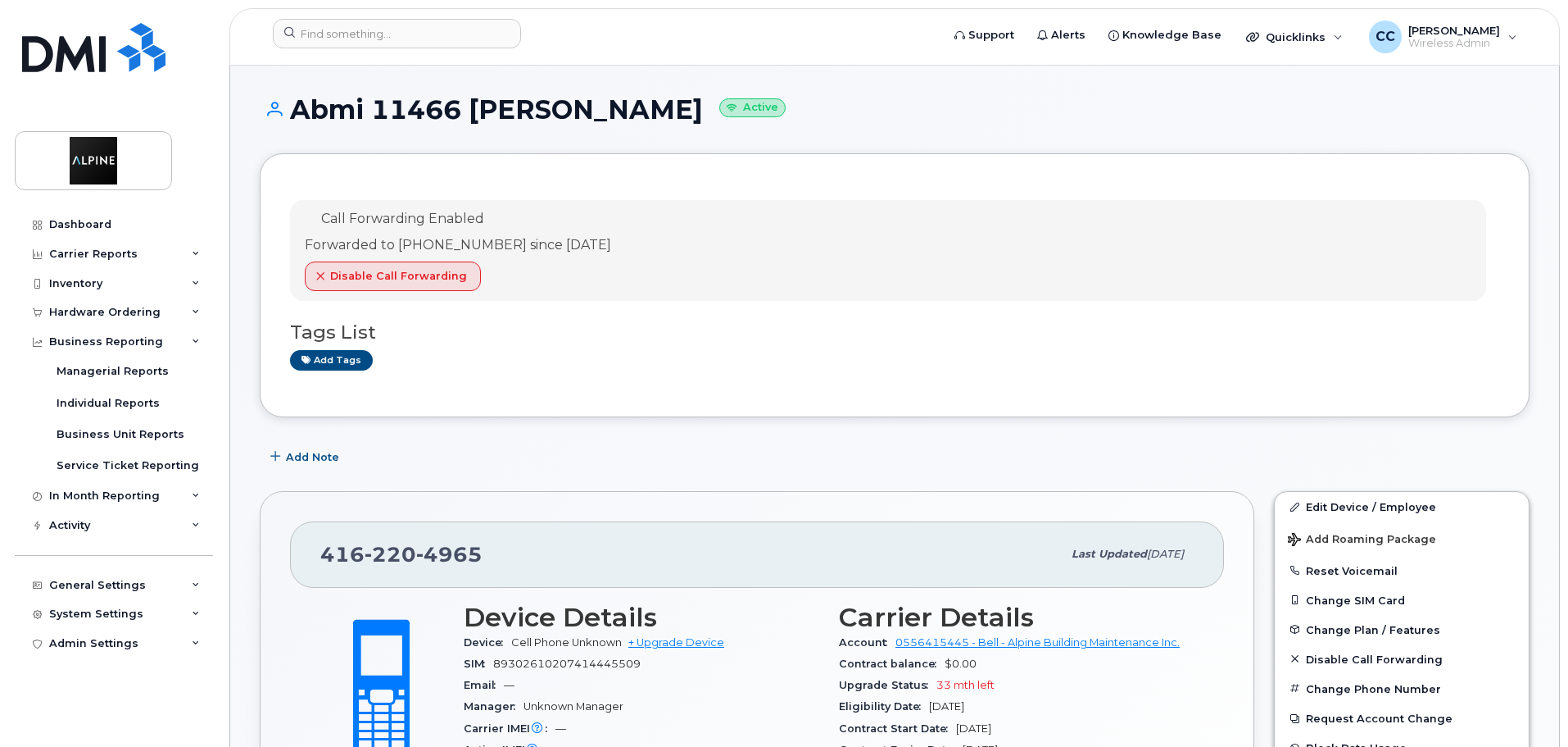
click at [467, 377] on div "Call Forwarding Enabled Forwarded to [PHONE_NUMBER] since [DATE] Disable Call F…" at bounding box center [895, 285] width 1210 height 203
